Goal: Task Accomplishment & Management: Manage account settings

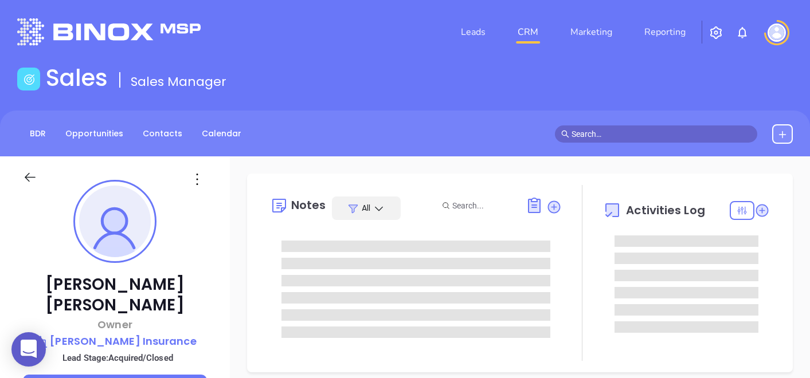
type input "[PERSON_NAME]"
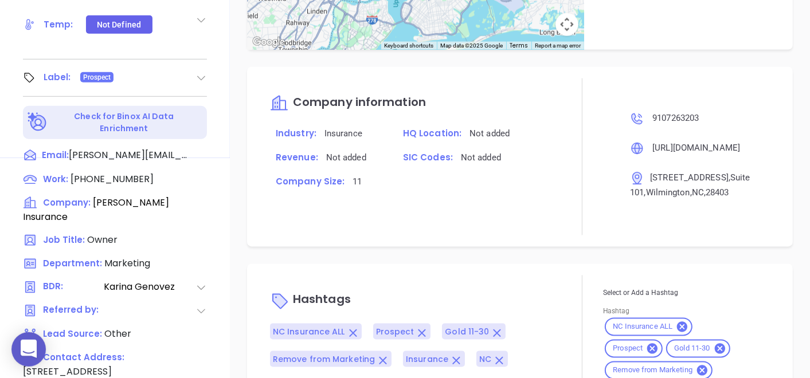
scroll to position [580, 0]
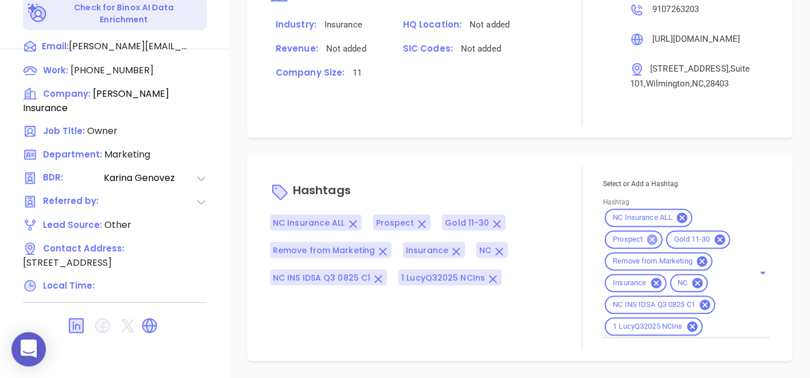
click at [646, 243] on icon at bounding box center [652, 240] width 13 height 13
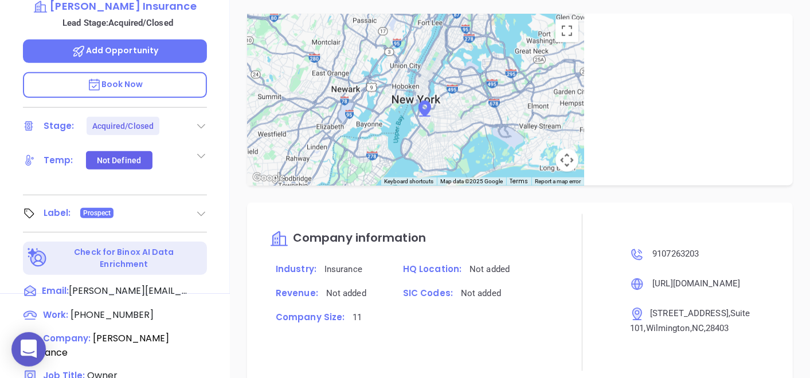
scroll to position [262, 0]
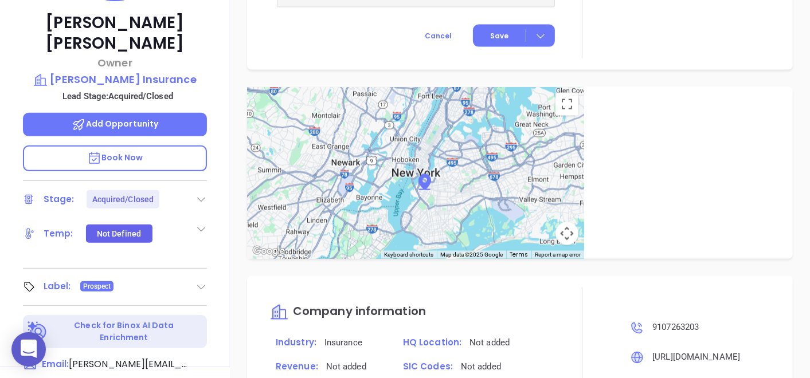
click at [205, 281] on icon at bounding box center [201, 286] width 11 height 11
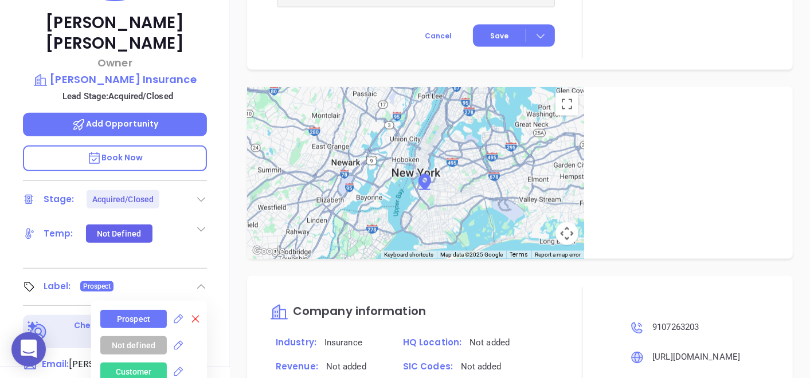
click at [195, 314] on icon at bounding box center [195, 319] width 11 height 11
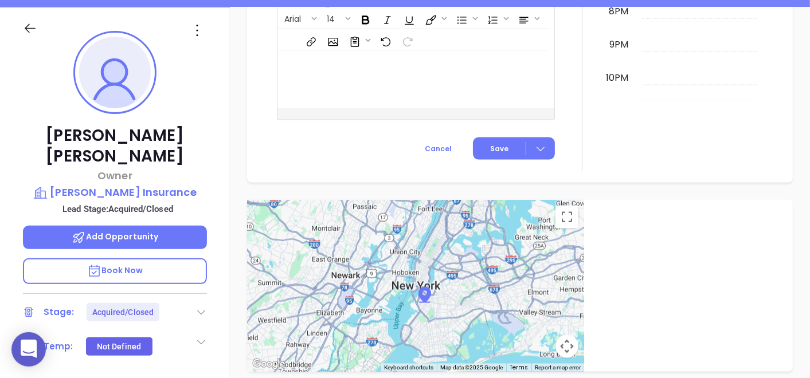
scroll to position [71, 0]
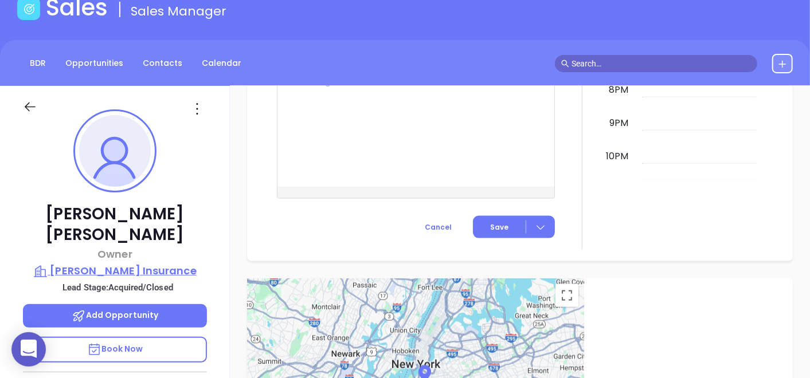
click at [115, 263] on p "[PERSON_NAME] Insurance" at bounding box center [115, 271] width 184 height 16
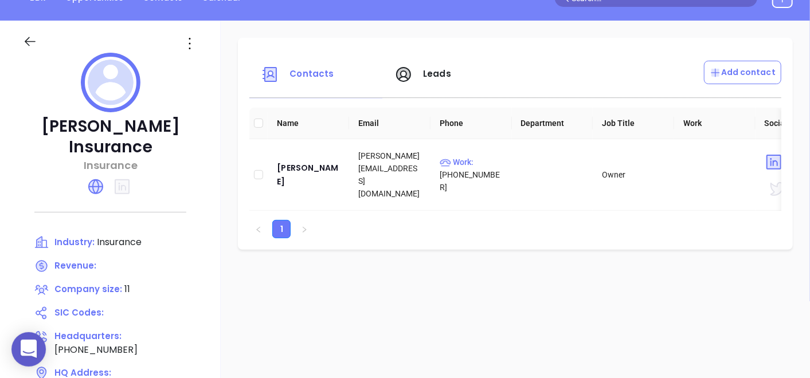
scroll to position [134, 0]
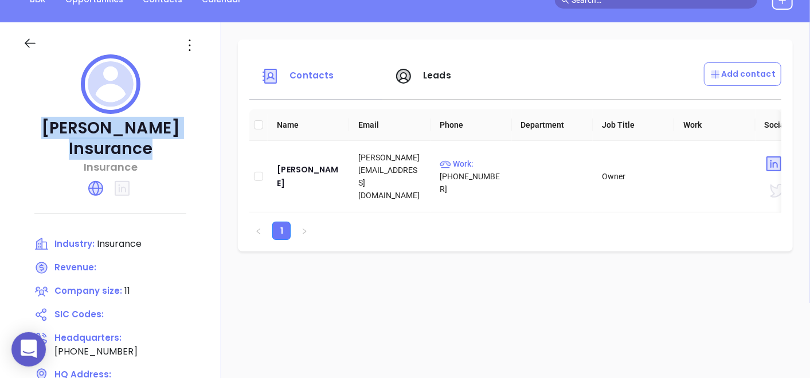
drag, startPoint x: 26, startPoint y: 119, endPoint x: 232, endPoint y: 128, distance: 206.6
click at [198, 128] on p "[PERSON_NAME] Insurance" at bounding box center [110, 138] width 175 height 41
copy p "[PERSON_NAME] Insurance"
click at [340, 178] on div "[PERSON_NAME]" at bounding box center [308, 177] width 63 height 28
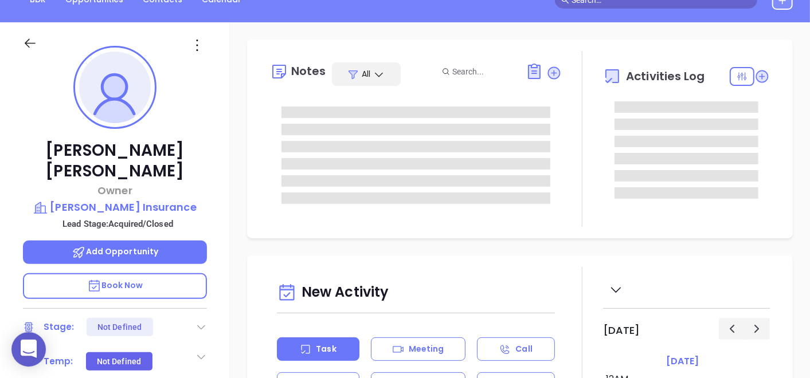
scroll to position [299, 0]
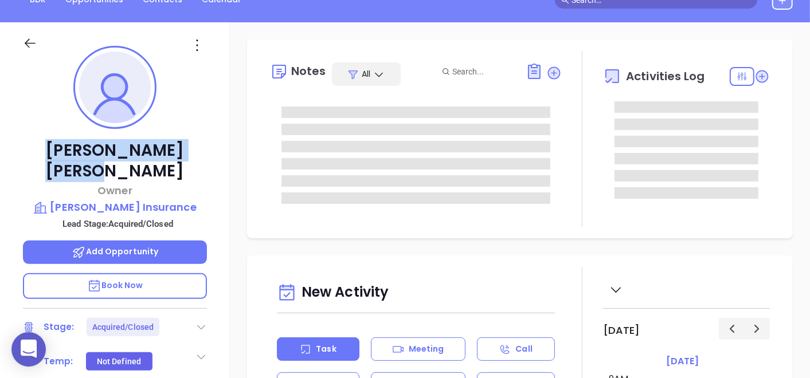
type input "[PERSON_NAME]"
drag, startPoint x: 53, startPoint y: 146, endPoint x: 169, endPoint y: 155, distance: 116.7
click at [169, 155] on p "[PERSON_NAME]" at bounding box center [115, 160] width 184 height 41
copy p "[PERSON_NAME]"
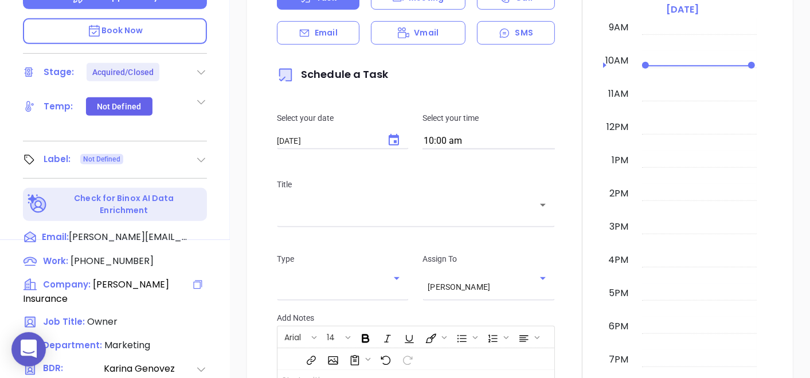
scroll to position [580, 0]
